Goal: Task Accomplishment & Management: Manage account settings

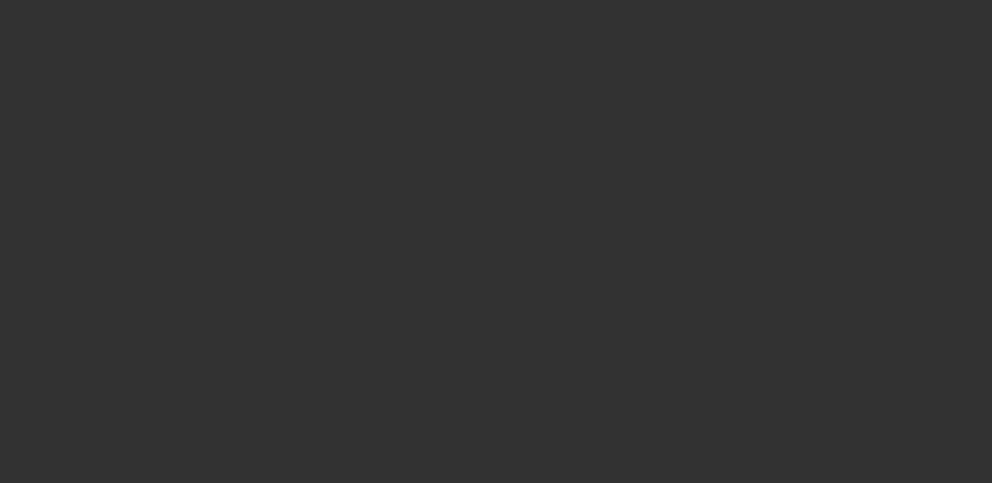
select select "0"
select select "2"
select select "0.1"
select select "1"
select select "2"
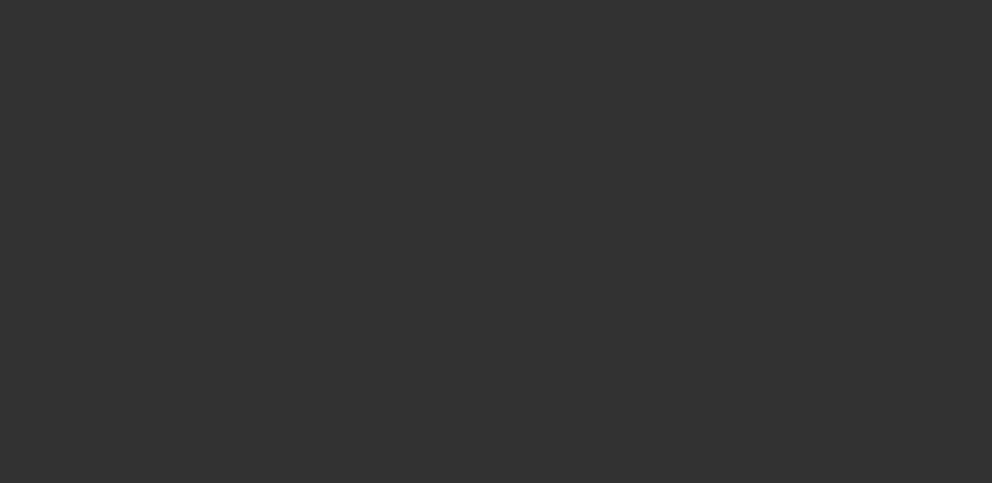
select select "4"
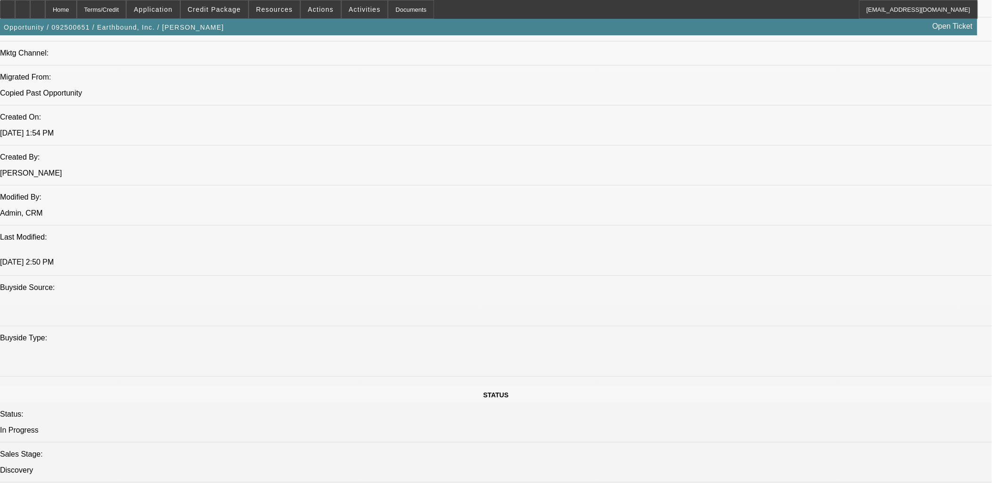
scroll to position [836, 0]
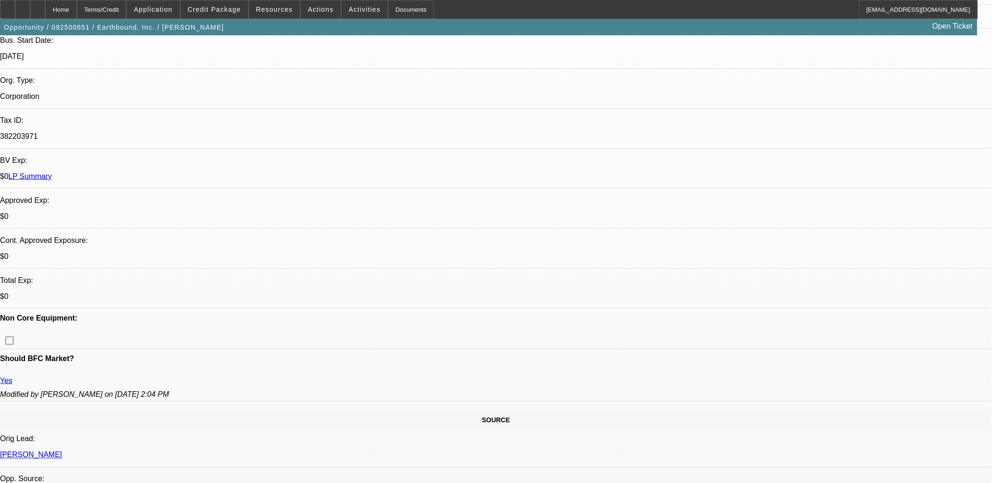
scroll to position [52, 0]
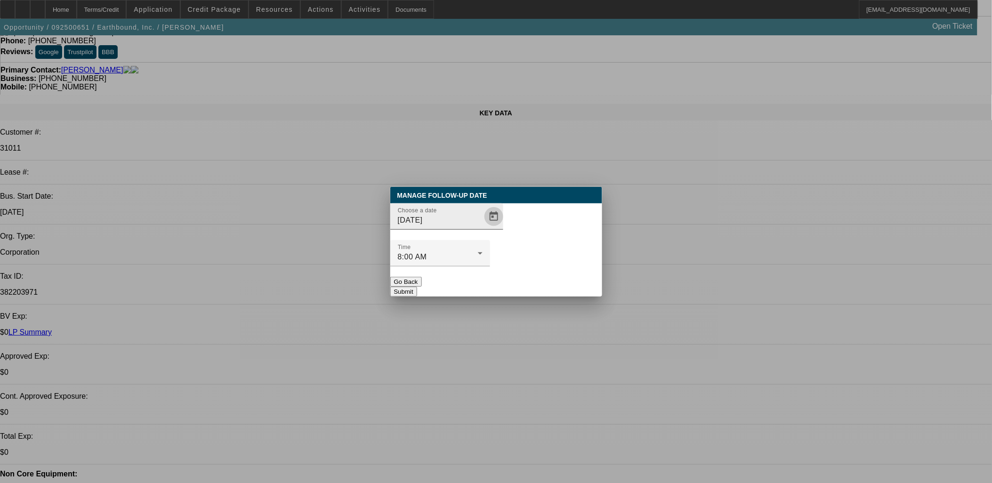
click at [482, 228] on span "Open calendar" at bounding box center [493, 216] width 23 height 23
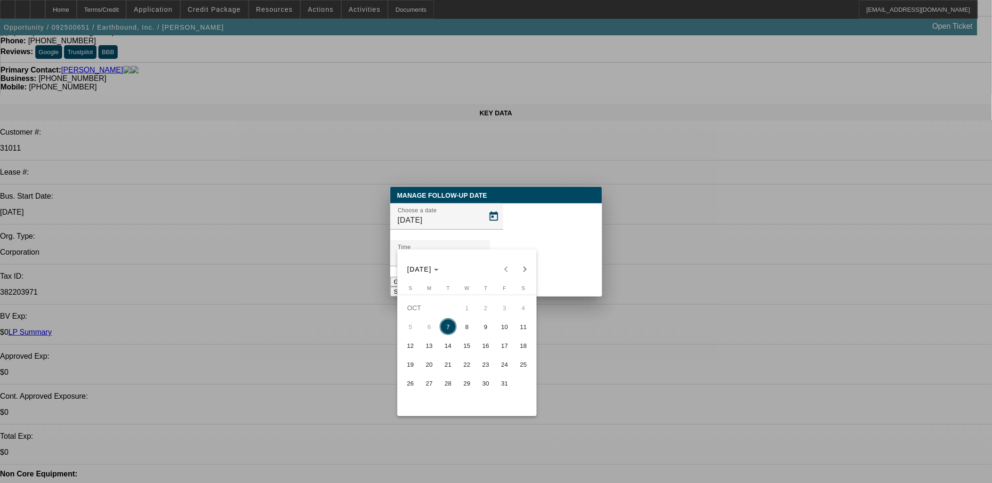
click at [487, 347] on span "16" at bounding box center [485, 345] width 17 height 17
type input "[DATE]"
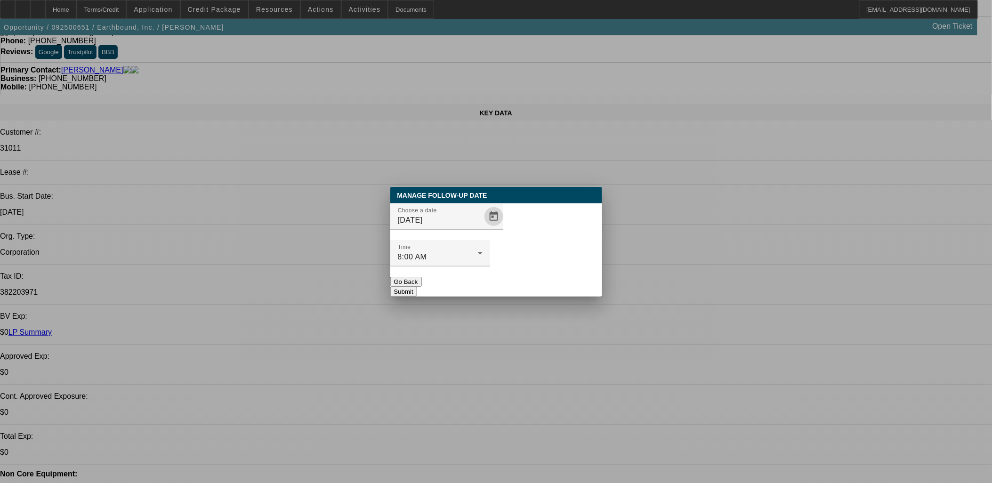
click at [417, 287] on button "Submit" at bounding box center [403, 292] width 27 height 10
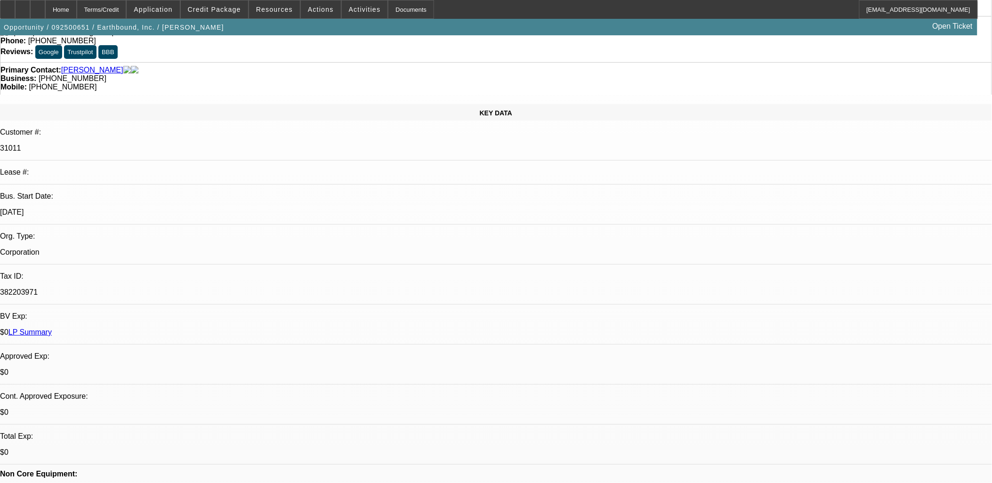
scroll to position [52, 0]
